Goal: Navigation & Orientation: Find specific page/section

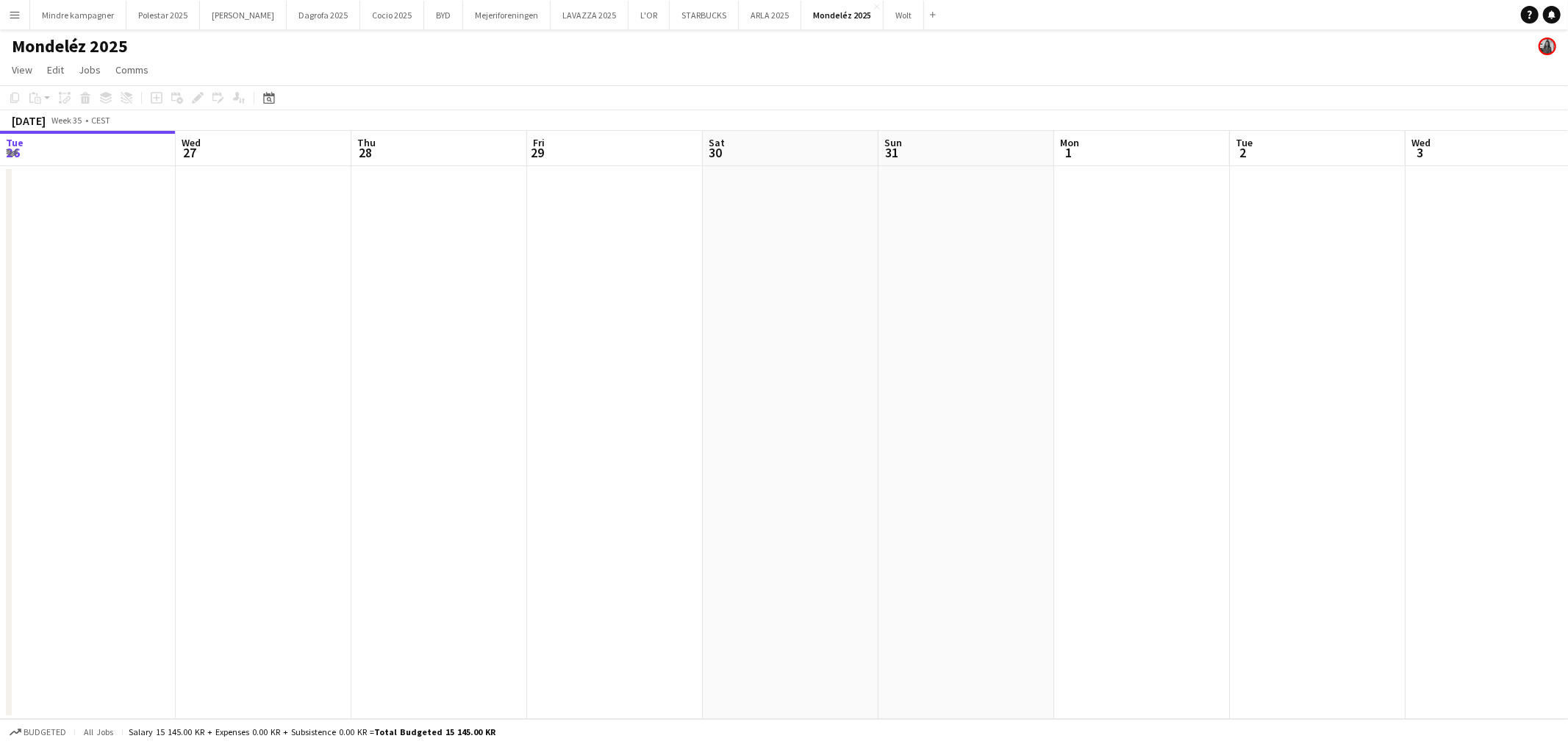
scroll to position [0, 550]
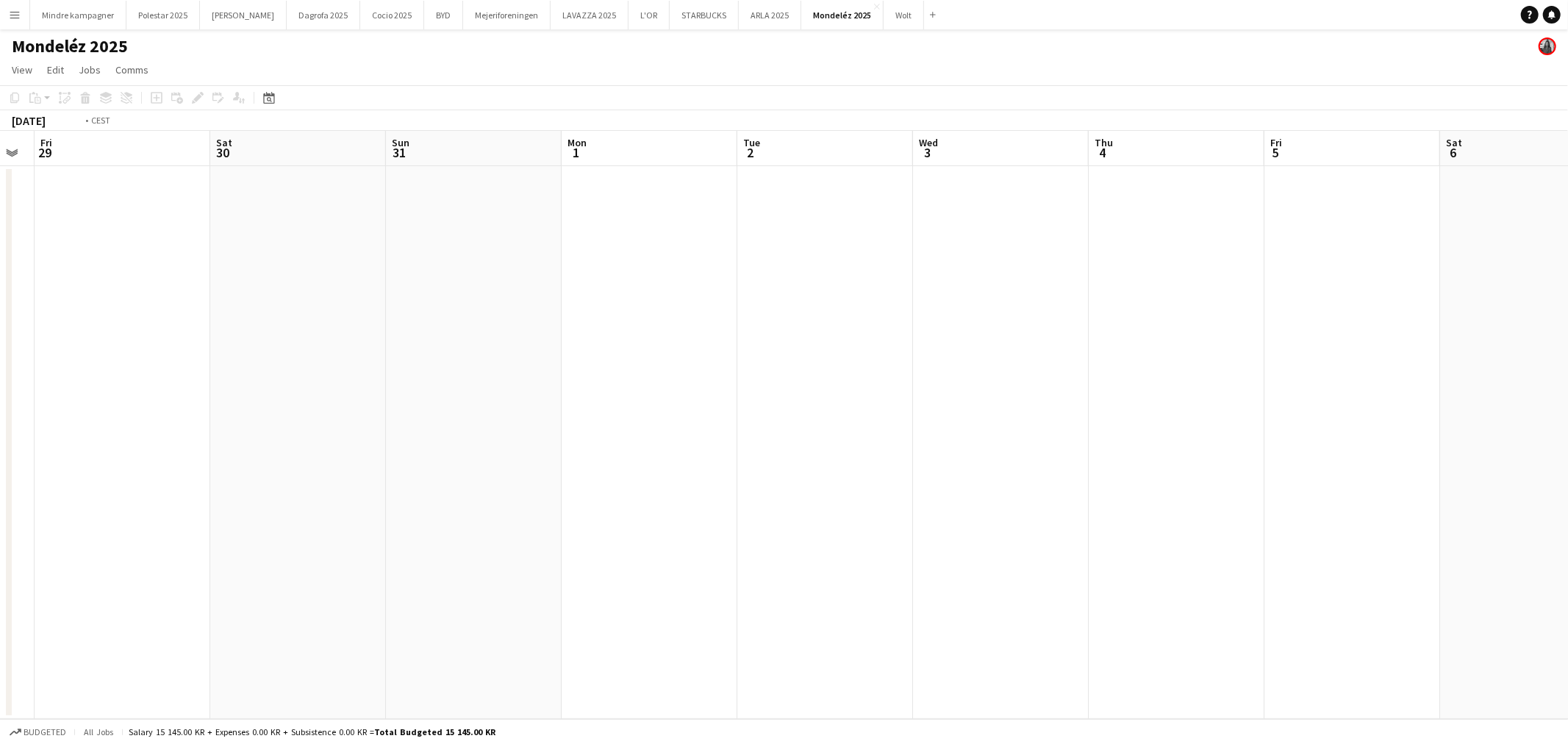
drag, startPoint x: 1189, startPoint y: 543, endPoint x: 228, endPoint y: 544, distance: 961.0
click at [210, 560] on app-calendar-viewport "Tue 26 Wed 27 Thu 28 Fri 29 Sat 30 Sun 31 Mon 1 Tue 2 Wed 3 Thu 4 Fri 5 Sat 6 S…" at bounding box center [784, 425] width 1568 height 588
drag, startPoint x: 549, startPoint y: 518, endPoint x: -151, endPoint y: 510, distance: 700.0
click at [0, 510] on html "Menu Boards Boards Boards All jobs Status Workforce Workforce My Workforce Recr…" at bounding box center [784, 372] width 1568 height 744
drag, startPoint x: 555, startPoint y: 523, endPoint x: 15, endPoint y: 459, distance: 543.8
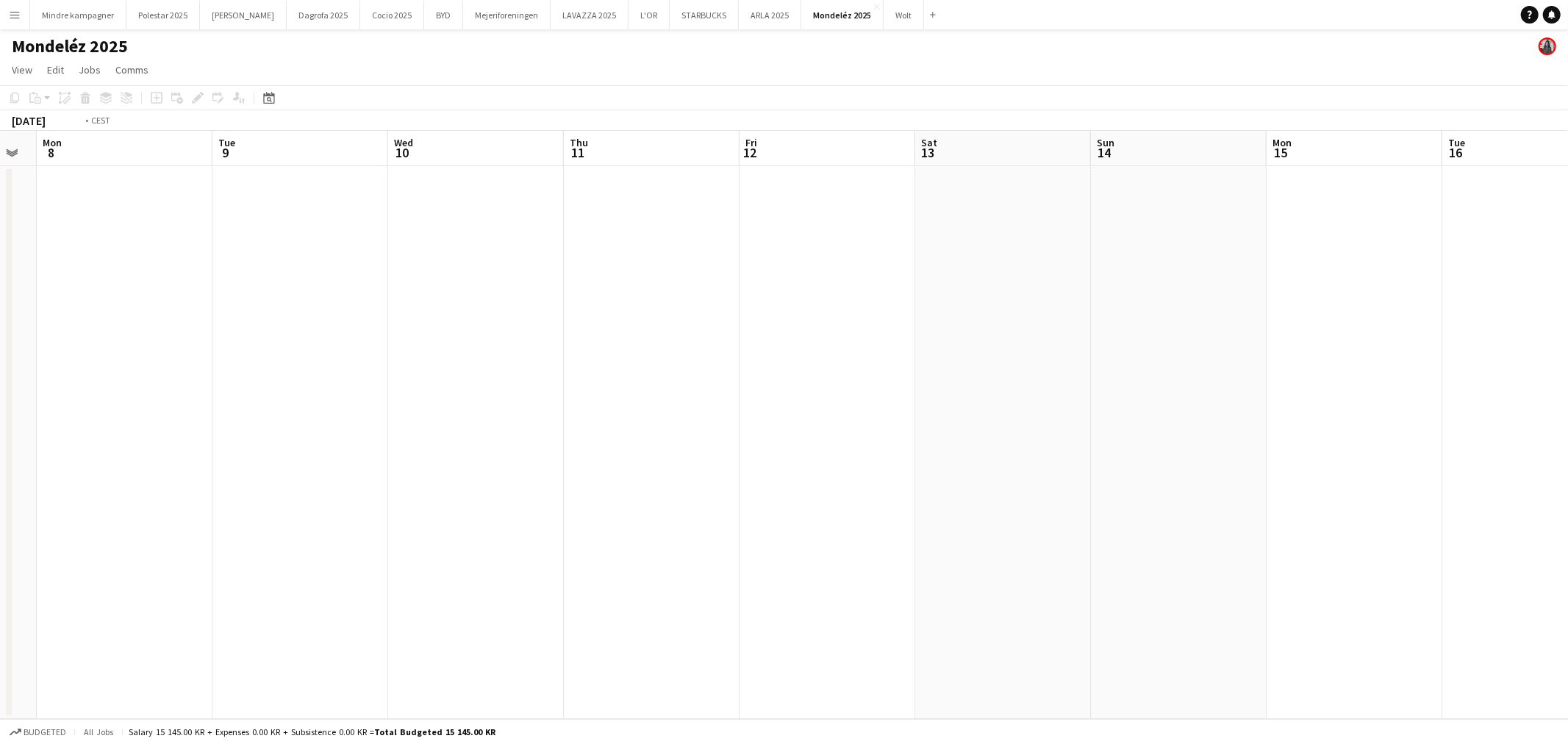
click at [27, 463] on app-calendar-viewport "Thu 4 Fri 5 Sat 6 Sun 7 Mon 8 Tue 9 Wed 10 Thu 11 Fri 12 Sat 13 Sun 14 Mon 15 T…" at bounding box center [784, 425] width 1568 height 588
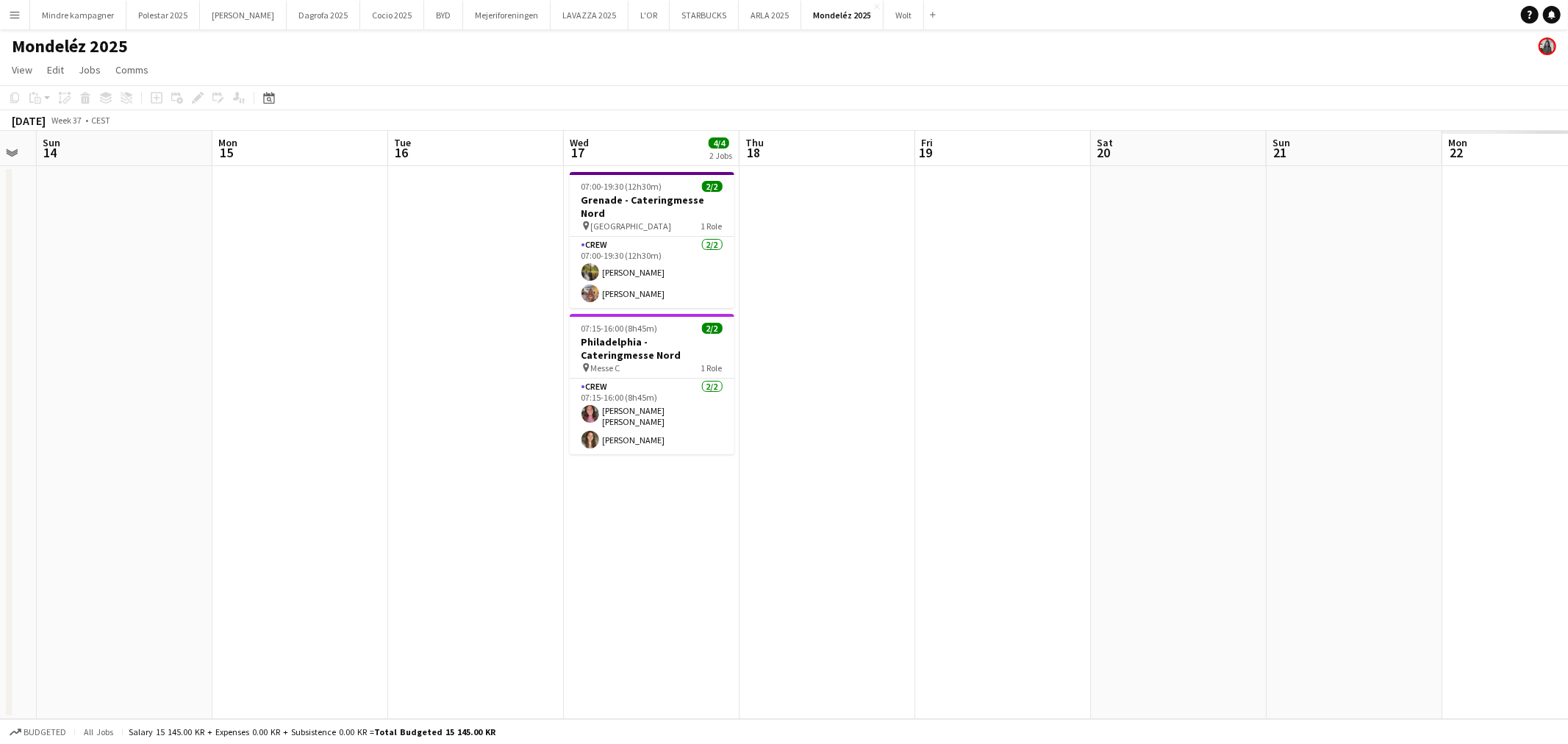
scroll to position [0, 508]
